Goal: Task Accomplishment & Management: Manage account settings

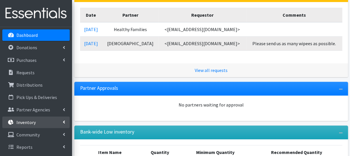
scroll to position [173, 0]
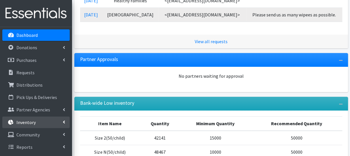
click at [35, 123] on link "Inventory" at bounding box center [35, 123] width 67 height 12
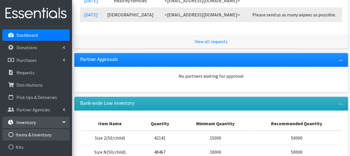
click at [34, 133] on link "Items & Inventory" at bounding box center [35, 135] width 67 height 12
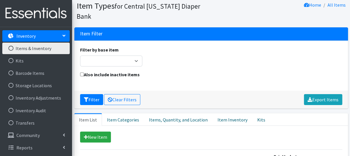
scroll to position [29, 0]
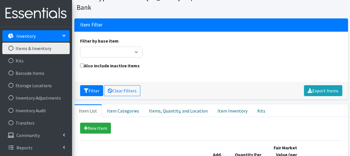
click at [62, 49] on link "Items & Inventory" at bounding box center [35, 49] width 67 height 12
click at [37, 48] on link "Items & Inventory" at bounding box center [35, 49] width 67 height 12
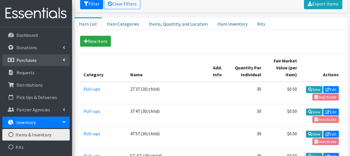
scroll to position [86, 0]
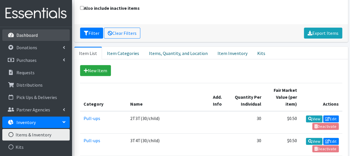
click at [18, 38] on p "Dashboard" at bounding box center [26, 35] width 21 height 6
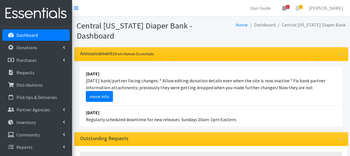
scroll to position [58, 0]
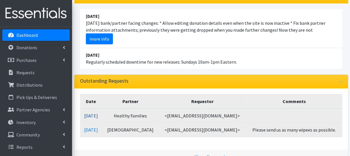
click at [98, 117] on link "08/15/2025" at bounding box center [91, 116] width 14 height 6
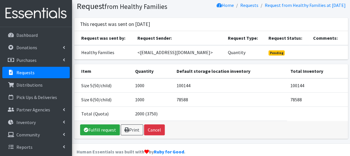
scroll to position [29, 0]
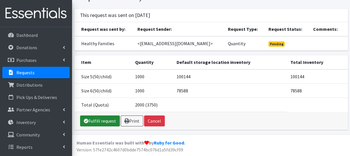
click at [90, 126] on link "Fulfill request" at bounding box center [100, 120] width 40 height 11
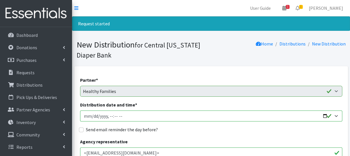
click at [91, 116] on input "Distribution date and time *" at bounding box center [211, 115] width 262 height 11
type input "[DATE]T09:00"
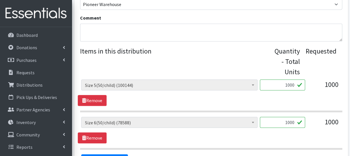
scroll to position [259, 0]
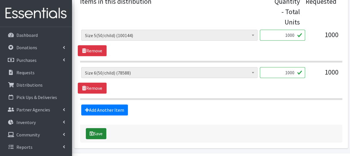
click at [96, 135] on button "Save" at bounding box center [96, 133] width 20 height 11
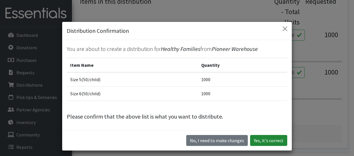
click at [264, 137] on button "Yes, it's correct" at bounding box center [268, 140] width 37 height 11
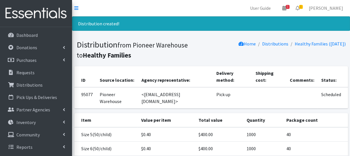
click at [115, 7] on nav "User Guide 1 1 Pick-ups remaining this week View Calendar 1 1 Requests 0 Partne…" at bounding box center [211, 8] width 278 height 16
click at [113, 7] on nav "User Guide 1 1 Pick-ups remaining this week View Calendar 1 1 Requests 0 Partne…" at bounding box center [211, 8] width 278 height 16
